Goal: Task Accomplishment & Management: Manage account settings

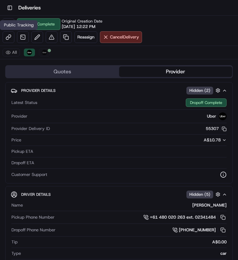
click at [7, 23] on div "Public Tracking Public Tracking" at bounding box center [18, 25] width 37 height 10
click at [6, 23] on button at bounding box center [9, 24] width 12 height 12
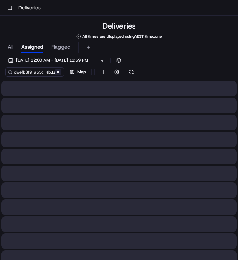
click at [60, 71] on button at bounding box center [58, 72] width 7 height 7
click at [40, 71] on input at bounding box center [44, 71] width 78 height 9
paste input "4d8a2392-230a-47b4-ac79-93b6fbf7b18b"
type input "4d8a2392-230a-47b4-ac79-93b6fbf7b18b"
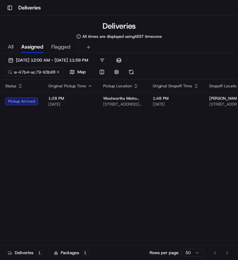
click at [87, 114] on div "Status Original Pickup Time Pickup Location Original Dropoff Time Dropoff Locat…" at bounding box center [163, 176] width 327 height 195
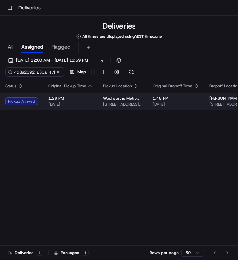
click at [90, 109] on td "1:28 PM 23/08/2025" at bounding box center [70, 102] width 55 height 18
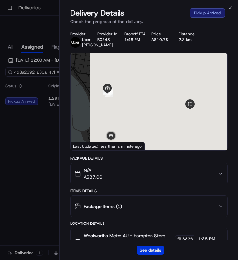
click at [145, 247] on button "See details" at bounding box center [150, 250] width 27 height 9
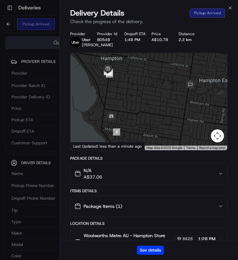
click at [231, 11] on div "Delivery Details Pickup Arrived Check the progress of the delivery." at bounding box center [149, 18] width 178 height 20
click at [229, 8] on icon "button" at bounding box center [229, 7] width 5 height 5
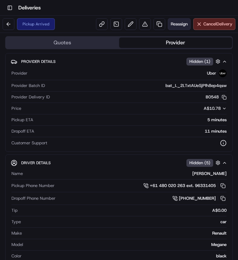
click at [174, 29] on button "Reassign" at bounding box center [178, 24] width 23 height 12
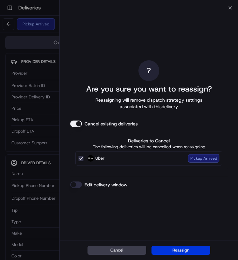
click at [170, 249] on button "Reassign" at bounding box center [180, 250] width 59 height 9
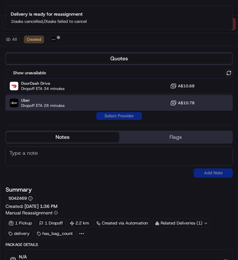
click at [94, 101] on div "Uber Dropoff ETA 26 minutes A$10.78" at bounding box center [118, 103] width 227 height 16
click at [110, 116] on button "Assign Provider" at bounding box center [119, 116] width 46 height 8
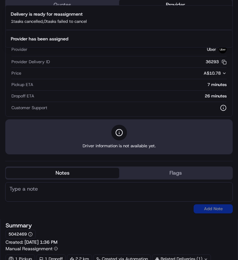
scroll to position [69, 0]
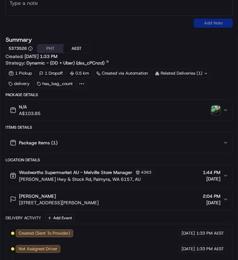
scroll to position [282, 0]
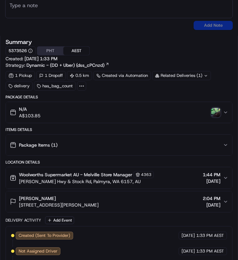
click at [212, 113] on img "button" at bounding box center [215, 112] width 9 height 9
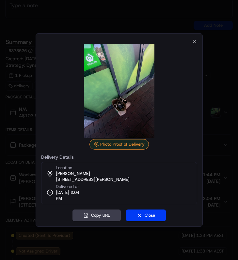
click at [214, 68] on div at bounding box center [119, 130] width 238 height 260
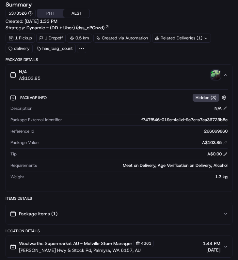
scroll to position [339, 0]
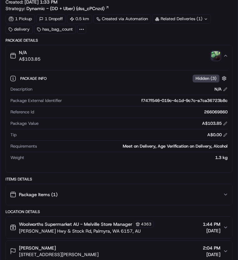
click at [219, 54] on img "button" at bounding box center [215, 55] width 9 height 9
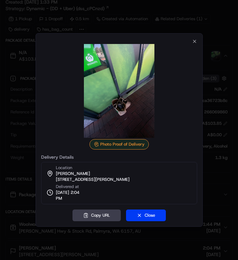
click at [213, 52] on div at bounding box center [119, 130] width 238 height 260
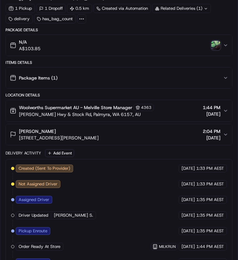
scroll to position [360, 0]
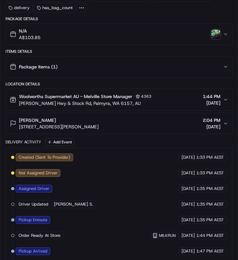
click at [180, 24] on button "N/A A$103.85" at bounding box center [119, 34] width 226 height 21
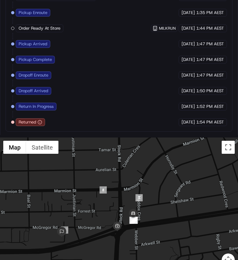
scroll to position [688, 0]
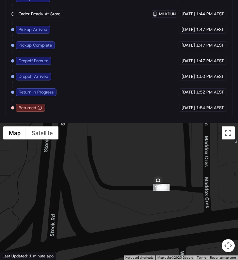
drag, startPoint x: 130, startPoint y: 194, endPoint x: 165, endPoint y: 194, distance: 34.9
click at [165, 194] on div at bounding box center [119, 191] width 238 height 137
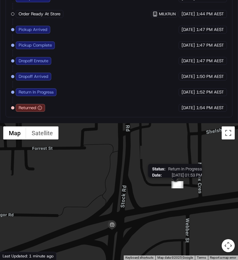
drag, startPoint x: 165, startPoint y: 194, endPoint x: 174, endPoint y: 187, distance: 11.4
click at [174, 187] on div "Status : Return In Progress Date : 08/23/2025 01:53 PM" at bounding box center [119, 191] width 238 height 137
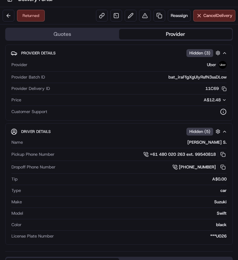
scroll to position [0, 0]
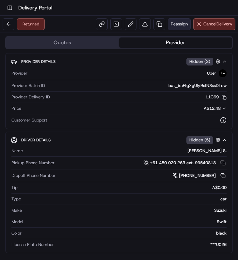
click at [180, 26] on span "Reassign" at bounding box center [178, 24] width 17 height 6
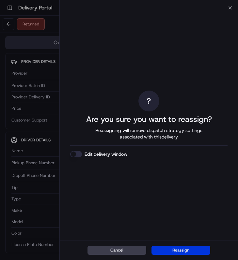
click at [182, 249] on button "Reassign" at bounding box center [180, 250] width 59 height 9
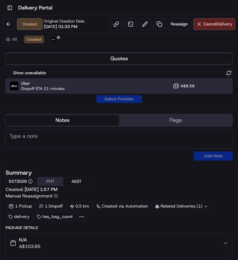
click at [132, 91] on div "Uber Dropoff ETA 21 minutes A$8.58" at bounding box center [118, 86] width 227 height 16
click at [129, 92] on div "Uber Dropoff ETA 21 minutes A$8.58" at bounding box center [118, 86] width 227 height 16
click at [129, 99] on button "Assign Provider" at bounding box center [119, 99] width 46 height 8
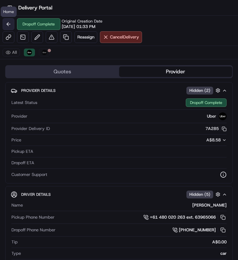
click at [11, 22] on button at bounding box center [9, 24] width 12 height 12
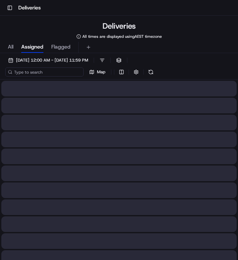
click at [52, 73] on input at bounding box center [44, 71] width 78 height 9
paste input "762df65f-9010-4b27-85c8-e8ad7ed94d22"
type input "762df65f-9010-4b27-85c8-e8ad7ed94d22"
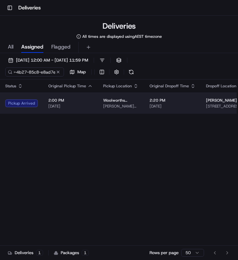
click at [90, 103] on span "2:00 PM" at bounding box center [70, 100] width 44 height 5
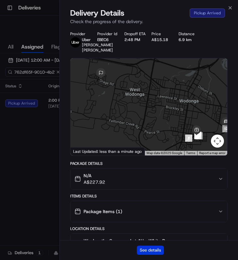
click at [161, 249] on button "See details" at bounding box center [150, 250] width 27 height 9
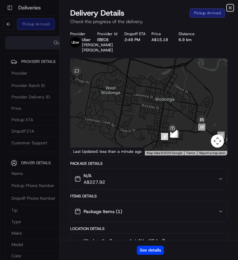
click at [229, 9] on icon "button" at bounding box center [229, 8] width 3 height 3
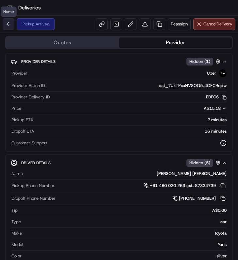
click at [6, 25] on button at bounding box center [9, 24] width 12 height 12
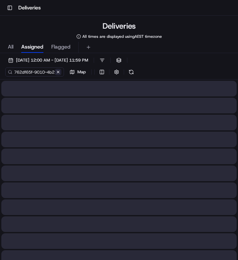
click at [56, 72] on button at bounding box center [58, 72] width 7 height 7
click at [43, 72] on input at bounding box center [44, 71] width 78 height 9
paste input "7097787c-d443-490d-9c54-e16ed1036b1b"
type input "7097787c-d443-490d-9c54-e16ed1036b1b"
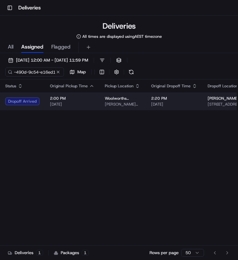
click at [74, 105] on span "[DATE]" at bounding box center [72, 104] width 44 height 5
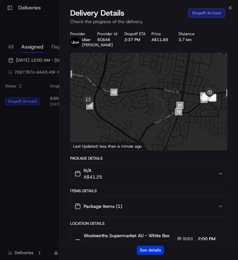
click at [143, 247] on button "See details" at bounding box center [150, 250] width 27 height 9
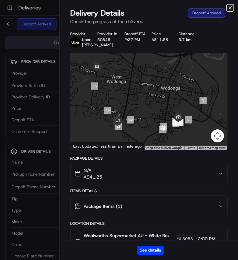
click at [230, 6] on icon "button" at bounding box center [229, 7] width 5 height 5
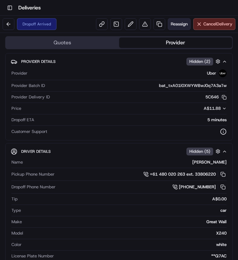
click at [172, 23] on span "Reassign" at bounding box center [178, 24] width 17 height 6
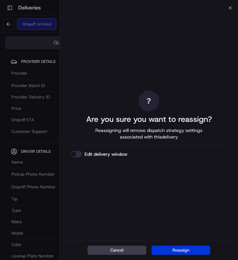
click at [177, 249] on button "Reassign" at bounding box center [180, 250] width 59 height 9
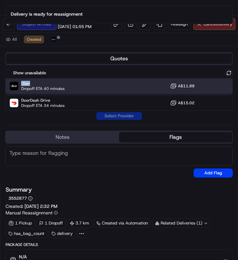
click at [87, 81] on div "Uber Dropoff ETA 40 minutes A$11.88" at bounding box center [118, 86] width 227 height 16
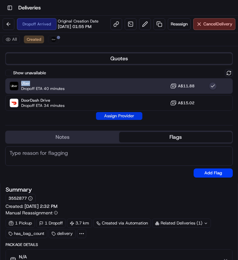
click at [118, 117] on button "Assign Provider" at bounding box center [119, 116] width 46 height 8
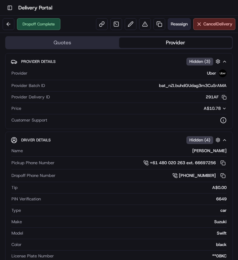
click at [183, 25] on span "Reassign" at bounding box center [178, 24] width 17 height 6
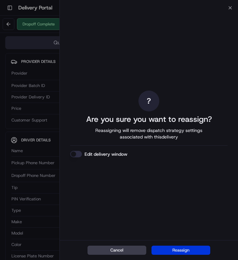
click at [178, 248] on button "Reassign" at bounding box center [180, 250] width 59 height 9
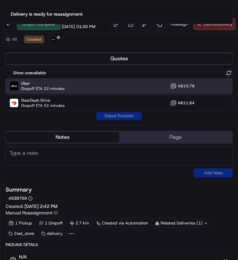
click at [71, 94] on div "Uber Dropoff ETA 32 minutes A$10.78" at bounding box center [118, 86] width 227 height 16
click at [104, 120] on button "Assign Provider" at bounding box center [119, 116] width 46 height 8
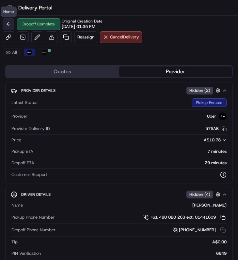
click at [8, 22] on button at bounding box center [9, 24] width 12 height 12
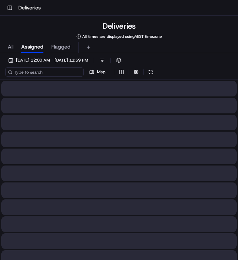
click at [45, 72] on input at bounding box center [44, 71] width 78 height 9
paste input "646f4bc6-a7ee-484e-a38d-3a0ab76a61b1"
type input "646f4bc6-a7ee-484e-a38d-3a0ab76a61b1"
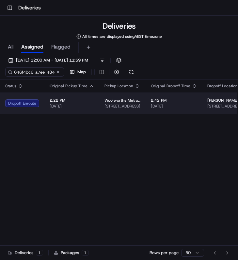
click at [95, 104] on td "2:22 PM 23/08/2025" at bounding box center [71, 103] width 55 height 21
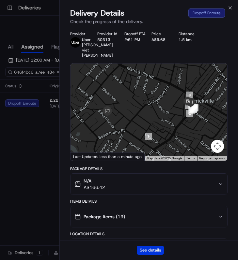
click at [147, 247] on button "See details" at bounding box center [150, 250] width 27 height 9
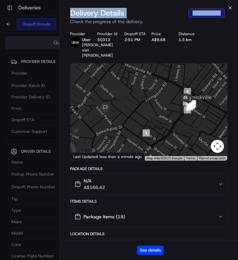
click at [229, 10] on div "Close Delivery Details Dropoff Enroute Check the progress of the delivery. Prov…" at bounding box center [148, 130] width 178 height 260
click at [230, 7] on icon "button" at bounding box center [229, 7] width 5 height 5
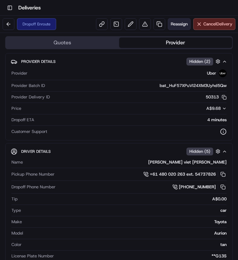
click at [185, 19] on button "Reassign" at bounding box center [178, 24] width 23 height 12
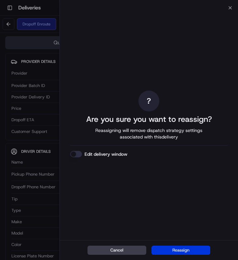
click at [194, 253] on button "Reassign" at bounding box center [180, 250] width 59 height 9
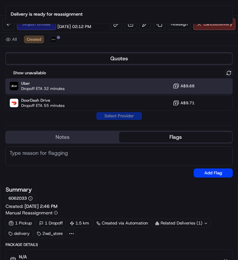
click at [47, 78] on div "Uber Dropoff ETA 32 minutes A$9.68" at bounding box center [118, 86] width 227 height 16
click at [126, 122] on div "Quotes Show unavailable Uber Dropoff ETA 32 minutes A$9.68 DoorDash Drive Dropo…" at bounding box center [119, 116] width 238 height 135
click at [126, 118] on button "Assign Provider" at bounding box center [119, 116] width 46 height 8
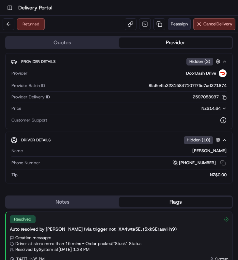
click at [178, 25] on span "Reassign" at bounding box center [178, 24] width 17 height 6
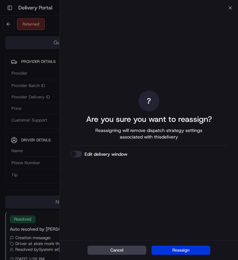
click at [168, 249] on button "Reassign" at bounding box center [180, 250] width 59 height 9
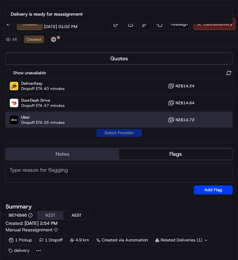
click at [102, 119] on div "Uber Dropoff ETA 35 minutes NZ$14.72" at bounding box center [118, 120] width 227 height 16
click at [121, 134] on button "Assign Provider" at bounding box center [119, 133] width 46 height 8
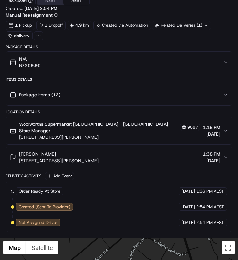
scroll to position [295, 0]
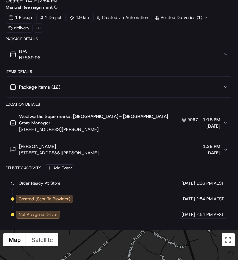
click at [125, 133] on span "[STREET_ADDRESS][PERSON_NAME]" at bounding box center [109, 129] width 181 height 7
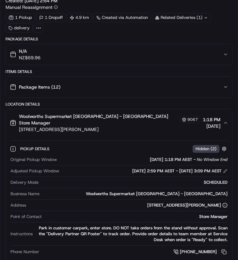
click at [128, 126] on span "Woolworths Supermarket [GEOGRAPHIC_DATA] - [GEOGRAPHIC_DATA] Store Manager" at bounding box center [98, 119] width 159 height 13
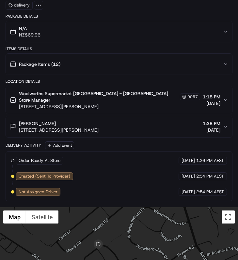
scroll to position [326, 0]
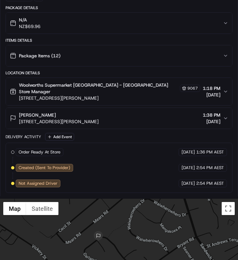
click at [130, 119] on div "[PERSON_NAME] [STREET_ADDRESS][PERSON_NAME][PERSON_NAME] 1:38 PM [DATE]" at bounding box center [116, 118] width 213 height 13
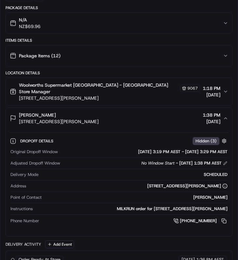
click at [98, 118] on div "[PERSON_NAME]" at bounding box center [58, 115] width 79 height 7
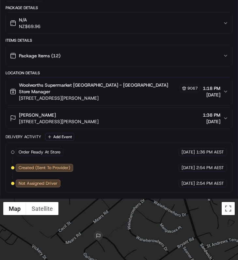
scroll to position [0, 0]
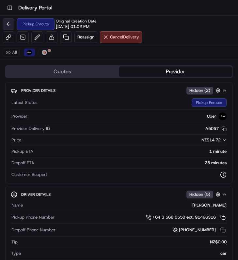
click at [9, 24] on button at bounding box center [9, 24] width 12 height 12
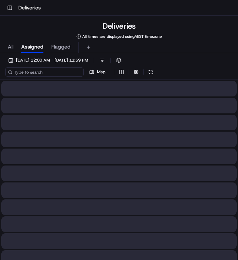
click at [50, 72] on input at bounding box center [44, 71] width 78 height 9
paste input "f7dace0e-8f57-4fae-aec0-b5d431243fa2"
type input "f7dace0e-8f57-4fae-aec0-b5d431243fa2"
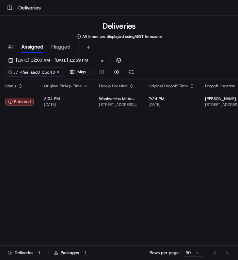
click at [117, 111] on div "Status Original Pickup Time Pickup Location Original Dropoff Time Dropoff Locat…" at bounding box center [164, 176] width 329 height 195
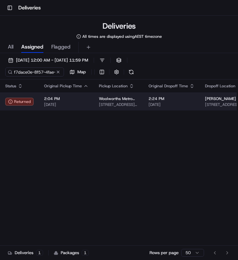
click at [123, 105] on span "[STREET_ADDRESS][PERSON_NAME][PERSON_NAME]" at bounding box center [118, 104] width 39 height 5
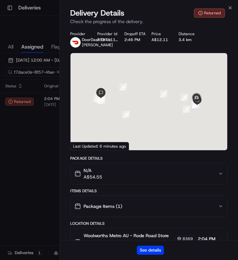
click at [151, 256] on div "See details" at bounding box center [149, 250] width 178 height 20
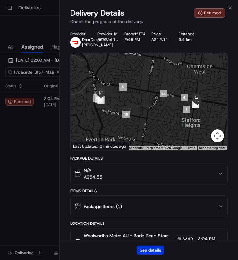
click at [155, 249] on button "See details" at bounding box center [150, 250] width 27 height 9
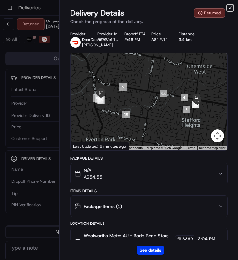
click at [230, 10] on icon "button" at bounding box center [229, 7] width 5 height 5
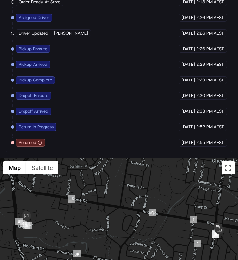
scroll to position [556, 0]
